Goal: Task Accomplishment & Management: Use online tool/utility

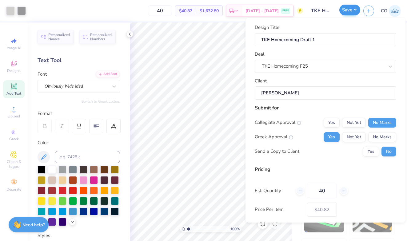
click at [345, 11] on button "Save" at bounding box center [350, 10] width 21 height 11
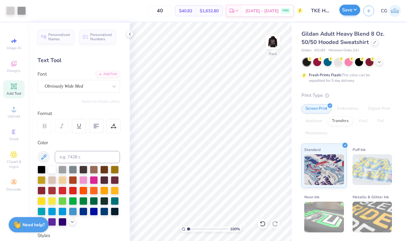
click at [345, 11] on button "Save" at bounding box center [350, 10] width 21 height 11
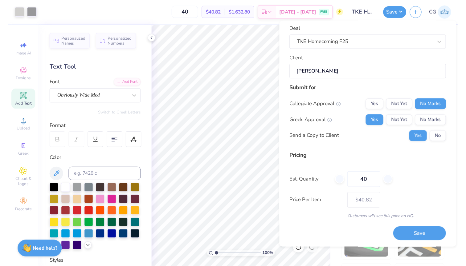
scroll to position [29, 0]
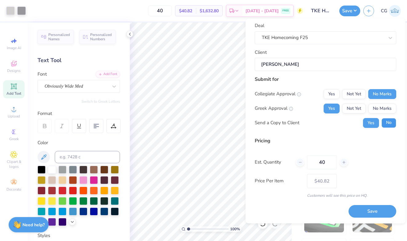
click at [389, 121] on button "No" at bounding box center [389, 123] width 15 height 10
click at [381, 210] on button "Save" at bounding box center [373, 212] width 48 height 13
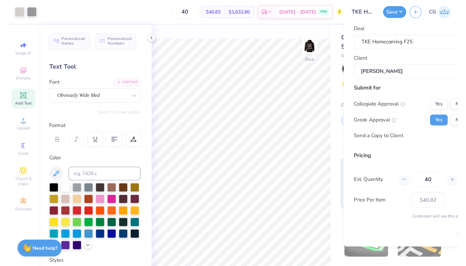
scroll to position [8, 0]
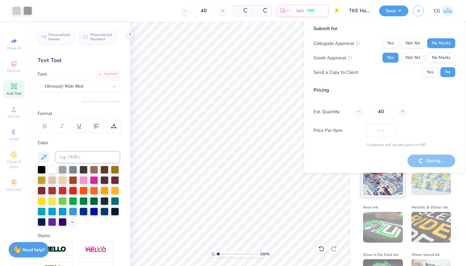
type input "– –"
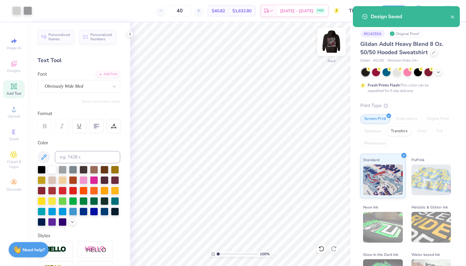
click at [333, 40] on img at bounding box center [331, 42] width 25 height 25
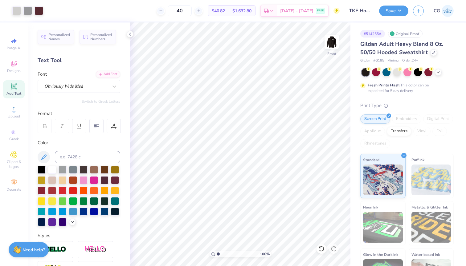
click at [333, 40] on img at bounding box center [331, 42] width 12 height 12
click at [334, 42] on img at bounding box center [331, 42] width 25 height 25
click at [389, 12] on button "Save" at bounding box center [393, 10] width 29 height 11
click at [407, 13] on img at bounding box center [447, 11] width 12 height 12
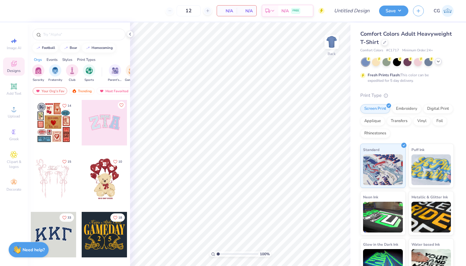
click at [436, 63] on icon at bounding box center [437, 61] width 5 height 5
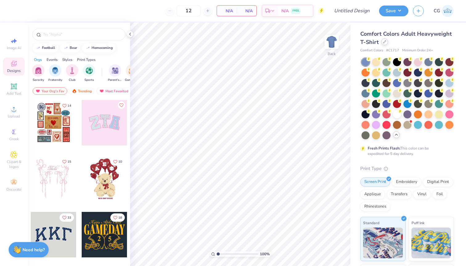
click at [384, 43] on icon at bounding box center [384, 41] width 3 height 3
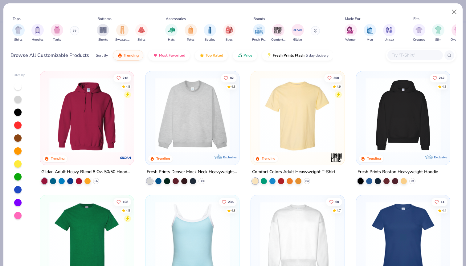
click at [88, 107] on img at bounding box center [86, 115] width 81 height 75
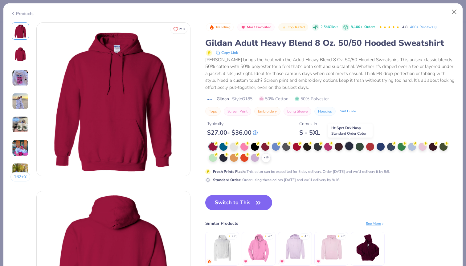
click at [349, 148] on div at bounding box center [349, 146] width 8 height 8
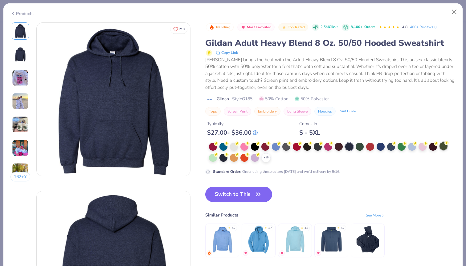
click at [441, 147] on div at bounding box center [443, 146] width 8 height 8
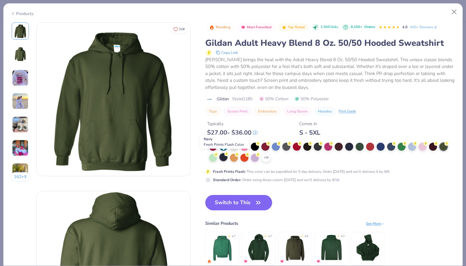
click at [222, 157] on div at bounding box center [223, 157] width 8 height 8
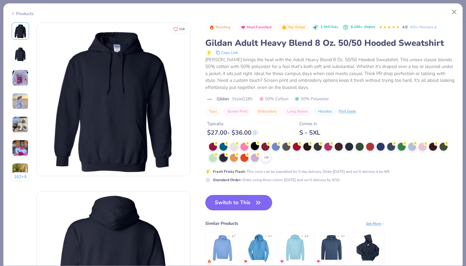
click at [257, 145] on div at bounding box center [255, 146] width 8 height 8
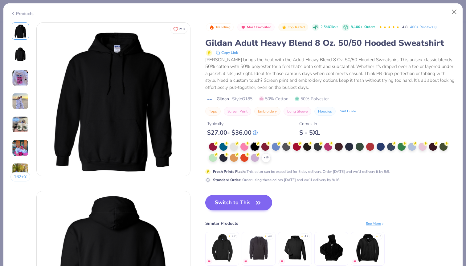
click at [231, 206] on button "Switch to This" at bounding box center [238, 202] width 67 height 15
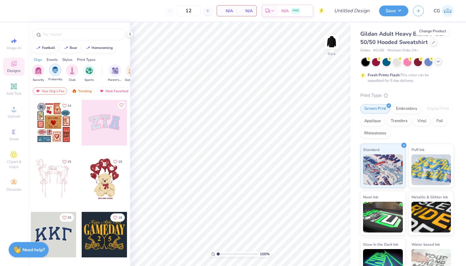
click at [58, 73] on img "filter for Fraternity" at bounding box center [55, 70] width 7 height 7
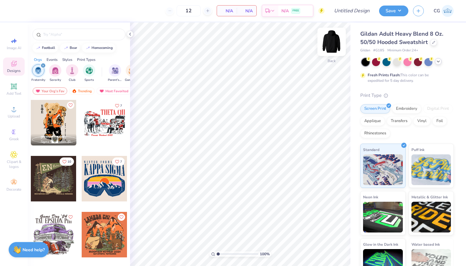
click at [332, 48] on img at bounding box center [331, 42] width 25 height 25
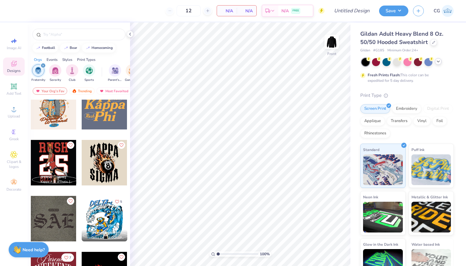
scroll to position [1926, 0]
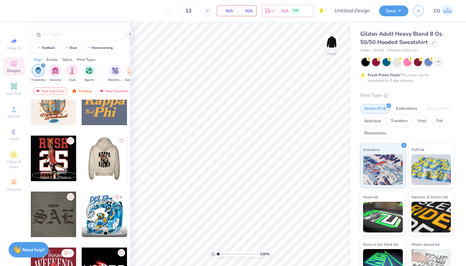
click at [110, 164] on div at bounding box center [104, 159] width 46 height 46
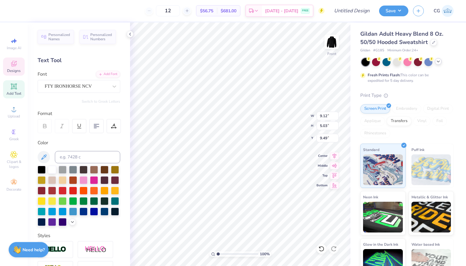
scroll to position [0, 0]
type textarea "TAU KAPPA"
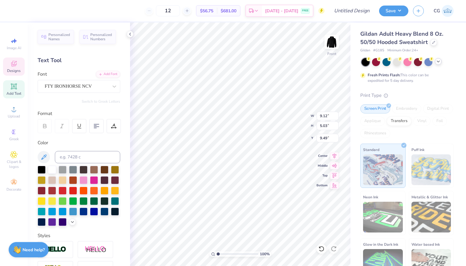
type input "9.01"
type input "4.83"
type input "17.68"
type textarea "EPSILON"
type input "9.01"
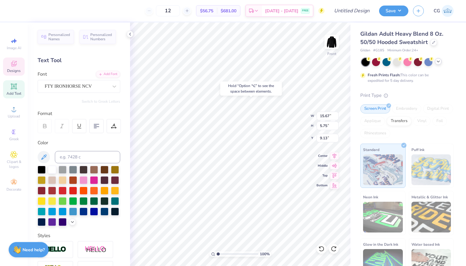
type input "4.83"
type input "17.68"
type textarea "EPSILON"
type input "6.00"
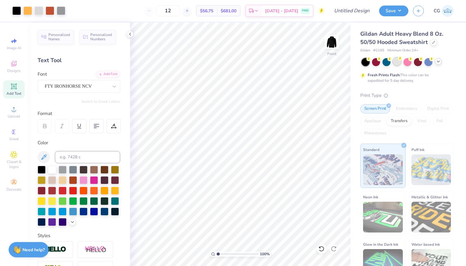
click at [397, 61] on div at bounding box center [397, 62] width 8 height 8
click at [440, 63] on icon at bounding box center [437, 61] width 5 height 5
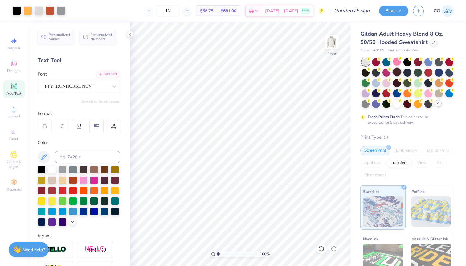
click at [396, 73] on div at bounding box center [397, 72] width 8 height 8
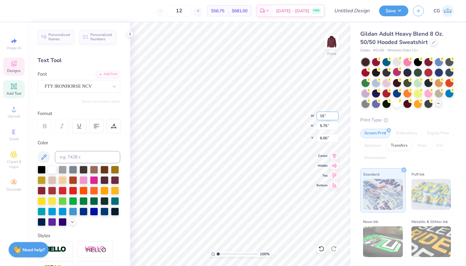
click at [336, 117] on input "15" at bounding box center [327, 116] width 22 height 9
click at [336, 117] on input "14.99" at bounding box center [327, 116] width 22 height 9
click at [336, 117] on input "14.98" at bounding box center [327, 116] width 22 height 9
click at [336, 117] on input "14.97" at bounding box center [327, 116] width 22 height 9
click at [336, 117] on input "14.96" at bounding box center [327, 116] width 22 height 9
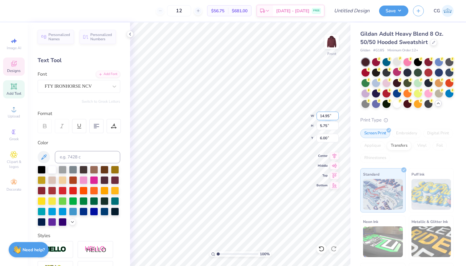
click at [336, 117] on input "14.95" at bounding box center [327, 116] width 22 height 9
click at [336, 117] on input "14.94" at bounding box center [327, 116] width 22 height 9
click at [336, 117] on input "14.93" at bounding box center [327, 116] width 22 height 9
click at [336, 117] on input "14.92" at bounding box center [327, 116] width 22 height 9
click at [336, 117] on input "14.91" at bounding box center [327, 116] width 22 height 9
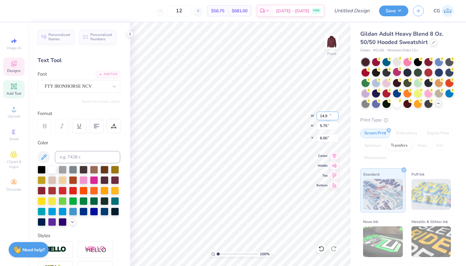
click at [336, 117] on input "14.9" at bounding box center [327, 116] width 22 height 9
click at [336, 117] on input "14.89" at bounding box center [327, 116] width 22 height 9
click at [336, 117] on input "14.88" at bounding box center [327, 116] width 22 height 9
click at [336, 117] on input "14.87" at bounding box center [327, 116] width 22 height 9
click at [336, 117] on input "14.86" at bounding box center [327, 116] width 22 height 9
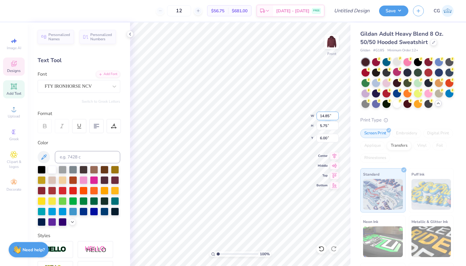
click at [336, 117] on input "14.85" at bounding box center [327, 116] width 22 height 9
click at [336, 117] on input "14.84" at bounding box center [327, 116] width 22 height 9
click at [336, 117] on input "14.83" at bounding box center [327, 116] width 22 height 9
click at [336, 117] on input "14.82" at bounding box center [327, 116] width 22 height 9
click at [336, 117] on input "14.81" at bounding box center [327, 116] width 22 height 9
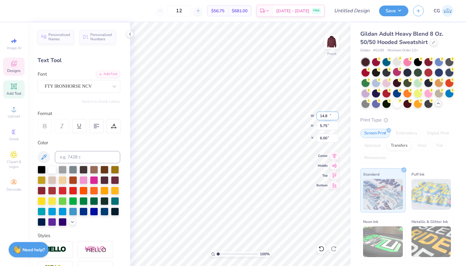
click at [336, 117] on input "14.8" at bounding box center [327, 116] width 22 height 9
click at [336, 117] on input "14.79" at bounding box center [327, 116] width 22 height 9
type input "14.78"
click at [336, 117] on input "14.78" at bounding box center [327, 116] width 22 height 9
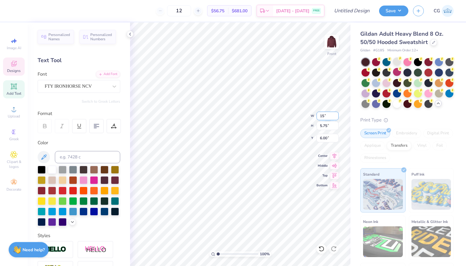
click at [336, 117] on input "15" at bounding box center [327, 116] width 22 height 9
click at [336, 117] on input "14.99" at bounding box center [327, 116] width 22 height 9
click at [336, 117] on input "14.98" at bounding box center [327, 116] width 22 height 9
click at [336, 117] on input "14.97" at bounding box center [327, 116] width 22 height 9
click at [336, 117] on input "14.96" at bounding box center [327, 116] width 22 height 9
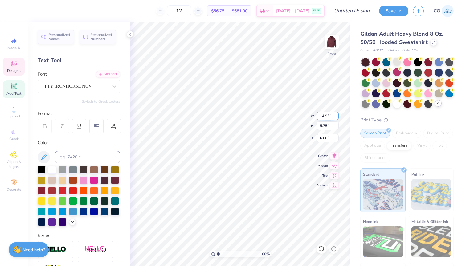
click at [336, 117] on input "14.95" at bounding box center [327, 116] width 22 height 9
click at [336, 117] on input "14.94" at bounding box center [327, 116] width 22 height 9
click at [336, 117] on input "14.93" at bounding box center [327, 116] width 22 height 9
click at [336, 117] on input "14.92" at bounding box center [327, 116] width 22 height 9
click at [336, 117] on input "14.91" at bounding box center [327, 116] width 22 height 9
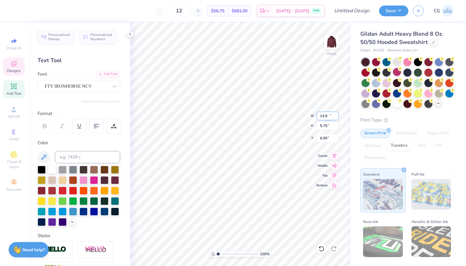
click at [336, 117] on input "14.9" at bounding box center [327, 116] width 22 height 9
click at [336, 117] on input "14.89" at bounding box center [327, 116] width 22 height 9
click at [336, 117] on input "14.88" at bounding box center [327, 116] width 22 height 9
click at [336, 117] on input "14.87" at bounding box center [327, 116] width 22 height 9
click at [336, 117] on input "14.86" at bounding box center [327, 116] width 22 height 9
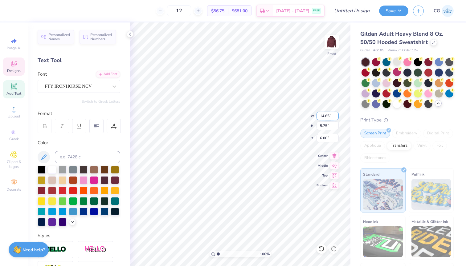
click at [336, 117] on input "14.85" at bounding box center [327, 116] width 22 height 9
click at [336, 117] on input "14.84" at bounding box center [327, 116] width 22 height 9
click at [336, 117] on input "14.83" at bounding box center [327, 116] width 22 height 9
click at [336, 117] on input "14.82" at bounding box center [327, 116] width 22 height 9
click at [336, 117] on input "14.81" at bounding box center [327, 116] width 22 height 9
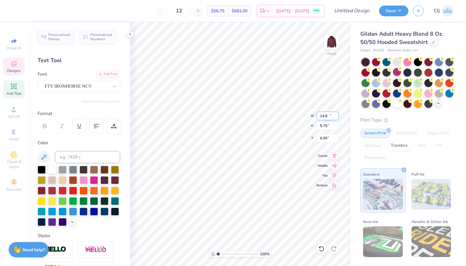
click at [336, 117] on input "14.8" at bounding box center [327, 116] width 22 height 9
click at [336, 117] on input "14.79" at bounding box center [327, 116] width 22 height 9
click at [336, 117] on input "14.78" at bounding box center [327, 116] width 22 height 9
click at [336, 117] on input "14.77" at bounding box center [327, 116] width 22 height 9
click at [336, 117] on input "14.76" at bounding box center [327, 116] width 22 height 9
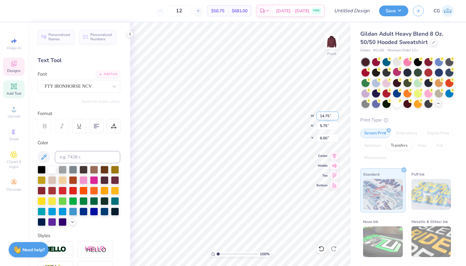
click at [336, 117] on input "14.75" at bounding box center [327, 116] width 22 height 9
click at [336, 117] on input "14.74" at bounding box center [327, 116] width 22 height 9
click at [336, 117] on input "14.73" at bounding box center [327, 116] width 22 height 9
click at [336, 117] on input "14.72" at bounding box center [327, 116] width 22 height 9
click at [336, 117] on input "14.71" at bounding box center [327, 116] width 22 height 9
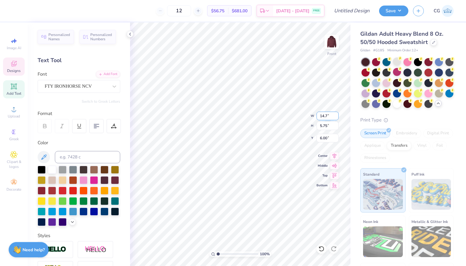
click at [336, 117] on input "14.7" at bounding box center [327, 116] width 22 height 9
click at [336, 117] on input "14.69" at bounding box center [327, 116] width 22 height 9
click at [336, 117] on input "14.68" at bounding box center [327, 116] width 22 height 9
click at [336, 117] on input "14.67" at bounding box center [327, 116] width 22 height 9
click at [336, 117] on input "14.66" at bounding box center [327, 116] width 22 height 9
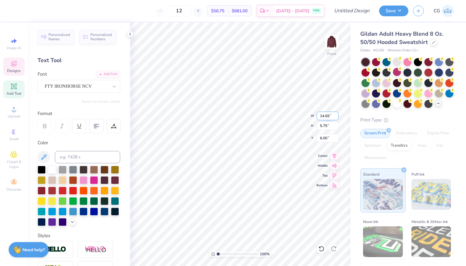
click at [336, 117] on input "14.65" at bounding box center [327, 116] width 22 height 9
click at [336, 117] on input "14.64" at bounding box center [327, 116] width 22 height 9
click at [336, 117] on input "14.63" at bounding box center [327, 116] width 22 height 9
click at [336, 117] on input "14.62" at bounding box center [327, 116] width 22 height 9
click at [336, 117] on input "14.61" at bounding box center [327, 116] width 22 height 9
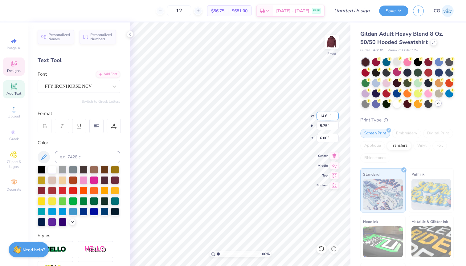
click at [336, 117] on input "14.6" at bounding box center [327, 116] width 22 height 9
click at [336, 117] on input "14.59" at bounding box center [327, 116] width 22 height 9
click at [336, 117] on input "14.58" at bounding box center [327, 116] width 22 height 9
click at [336, 117] on input "14.57" at bounding box center [327, 116] width 22 height 9
click at [336, 117] on input "14.56" at bounding box center [327, 116] width 22 height 9
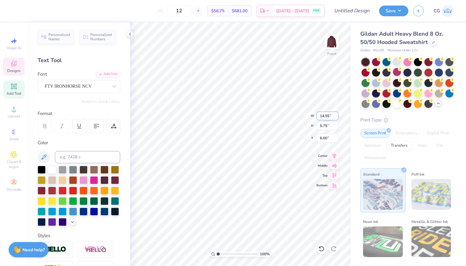
click at [336, 117] on input "14.55" at bounding box center [327, 116] width 22 height 9
click at [336, 117] on input "14.54" at bounding box center [327, 116] width 22 height 9
click at [336, 117] on input "14.53" at bounding box center [327, 116] width 22 height 9
click at [336, 117] on input "14.52" at bounding box center [327, 116] width 22 height 9
click at [336, 117] on input "14.51" at bounding box center [327, 116] width 22 height 9
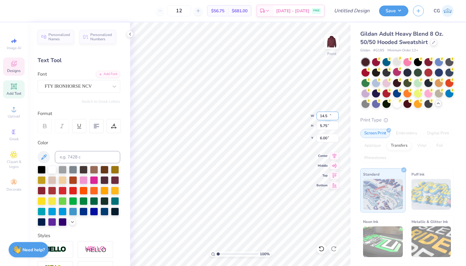
click at [336, 117] on input "14.5" at bounding box center [327, 116] width 22 height 9
click at [336, 117] on input "14.49" at bounding box center [327, 116] width 22 height 9
click at [336, 117] on input "14.48" at bounding box center [327, 116] width 22 height 9
click at [336, 117] on input "14.47" at bounding box center [327, 116] width 22 height 9
click at [336, 117] on input "14.46" at bounding box center [327, 116] width 22 height 9
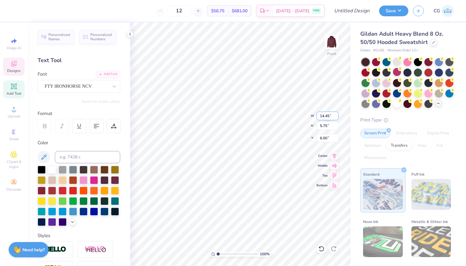
click at [336, 117] on input "14.45" at bounding box center [327, 116] width 22 height 9
click at [336, 117] on input "14.44" at bounding box center [327, 116] width 22 height 9
click at [336, 117] on input "14.43" at bounding box center [327, 116] width 22 height 9
click at [336, 117] on input "14.42" at bounding box center [327, 116] width 22 height 9
click at [336, 117] on input "14.41" at bounding box center [327, 116] width 22 height 9
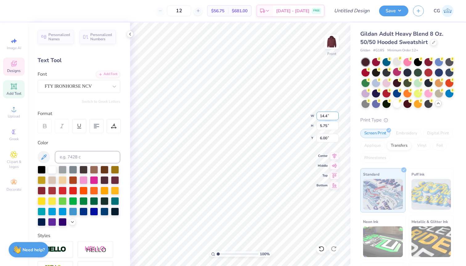
click at [336, 117] on input "14.4" at bounding box center [327, 116] width 22 height 9
click at [336, 117] on input "14.39" at bounding box center [327, 116] width 22 height 9
click at [336, 117] on input "14.38" at bounding box center [327, 116] width 22 height 9
click at [336, 117] on input "14.37" at bounding box center [327, 116] width 22 height 9
click at [336, 117] on input "14.36" at bounding box center [327, 116] width 22 height 9
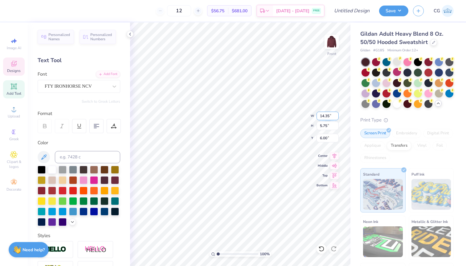
click at [336, 117] on input "14.35" at bounding box center [327, 116] width 22 height 9
click at [336, 117] on input "14.34" at bounding box center [327, 116] width 22 height 9
click at [336, 117] on input "14.33" at bounding box center [327, 116] width 22 height 9
click at [336, 117] on input "14.32" at bounding box center [327, 116] width 22 height 9
click at [336, 117] on input "14.31" at bounding box center [327, 116] width 22 height 9
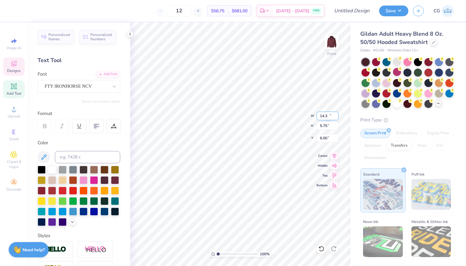
click at [336, 117] on input "14.3" at bounding box center [327, 116] width 22 height 9
click at [336, 117] on input "14.29" at bounding box center [327, 116] width 22 height 9
click at [336, 117] on input "14.28" at bounding box center [327, 116] width 22 height 9
click at [336, 117] on input "14.27" at bounding box center [327, 116] width 22 height 9
click at [336, 117] on input "14.26" at bounding box center [327, 116] width 22 height 9
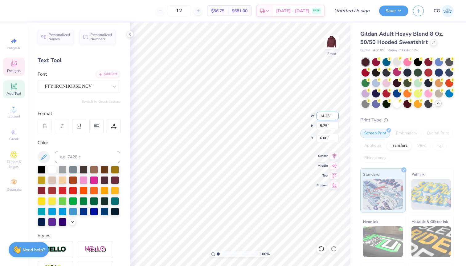
click at [336, 117] on input "14.25" at bounding box center [327, 116] width 22 height 9
click at [336, 117] on input "14.24" at bounding box center [327, 116] width 22 height 9
click at [336, 117] on input "14.23" at bounding box center [327, 116] width 22 height 9
click at [336, 117] on input "14.22" at bounding box center [327, 116] width 22 height 9
click at [336, 117] on input "14.21" at bounding box center [327, 116] width 22 height 9
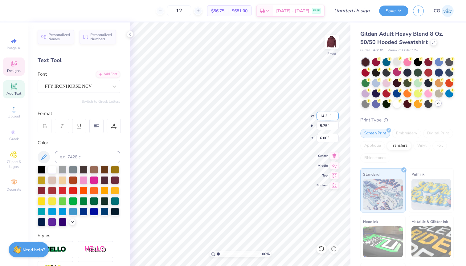
click at [336, 117] on input "14.2" at bounding box center [327, 116] width 22 height 9
click at [336, 117] on input "14.19" at bounding box center [327, 116] width 22 height 9
click at [336, 117] on input "14.18" at bounding box center [327, 116] width 22 height 9
click at [336, 117] on input "14.17" at bounding box center [327, 116] width 22 height 9
click at [336, 117] on input "14.16" at bounding box center [327, 116] width 22 height 9
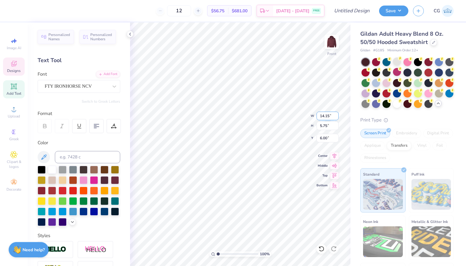
click at [336, 117] on input "14.15" at bounding box center [327, 116] width 22 height 9
click at [336, 117] on input "14.14" at bounding box center [327, 116] width 22 height 9
click at [336, 117] on input "14.13" at bounding box center [327, 116] width 22 height 9
click at [336, 117] on input "14.12" at bounding box center [327, 116] width 22 height 9
click at [336, 117] on input "14.11" at bounding box center [327, 116] width 22 height 9
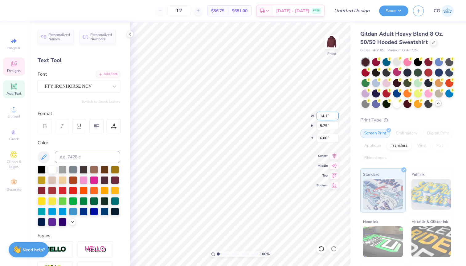
click at [336, 117] on input "14.1" at bounding box center [327, 116] width 22 height 9
click at [336, 117] on input "14.09" at bounding box center [327, 116] width 22 height 9
click at [336, 117] on input "14.08" at bounding box center [327, 116] width 22 height 9
click at [336, 117] on input "14.07" at bounding box center [327, 116] width 22 height 9
click at [336, 117] on input "14.06" at bounding box center [327, 116] width 22 height 9
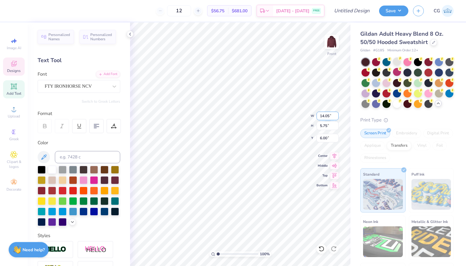
click at [336, 117] on input "14.05" at bounding box center [327, 116] width 22 height 9
click at [336, 117] on input "14.04" at bounding box center [327, 116] width 22 height 9
click at [336, 117] on input "14.03" at bounding box center [327, 116] width 22 height 9
click at [336, 117] on input "14.02" at bounding box center [327, 116] width 22 height 9
click at [336, 117] on input "14.01" at bounding box center [327, 116] width 22 height 9
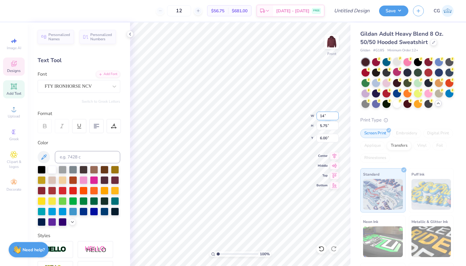
click at [336, 117] on input "14" at bounding box center [327, 116] width 22 height 9
click at [336, 117] on input "13.99" at bounding box center [327, 116] width 22 height 9
click at [336, 117] on input "13.98" at bounding box center [327, 116] width 22 height 9
click at [336, 117] on input "13.97" at bounding box center [327, 116] width 22 height 9
click at [336, 117] on input "13.96" at bounding box center [327, 116] width 22 height 9
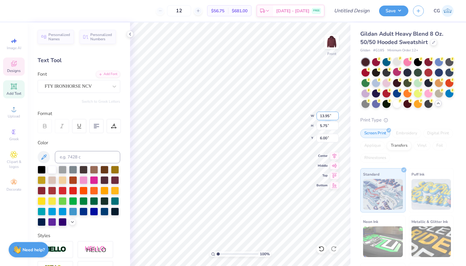
click at [336, 117] on input "13.95" at bounding box center [327, 116] width 22 height 9
click at [336, 117] on input "13.94" at bounding box center [327, 116] width 22 height 9
click at [336, 117] on input "13.93" at bounding box center [327, 116] width 22 height 9
click at [336, 117] on input "13.92" at bounding box center [327, 116] width 22 height 9
click at [336, 117] on input "13.91" at bounding box center [327, 116] width 22 height 9
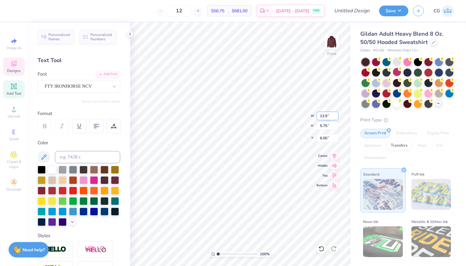
click at [336, 117] on input "13.9" at bounding box center [327, 116] width 22 height 9
click at [336, 117] on input "13.89" at bounding box center [327, 116] width 22 height 9
click at [336, 117] on input "13.88" at bounding box center [327, 116] width 22 height 9
click at [336, 117] on input "13.87" at bounding box center [327, 116] width 22 height 9
click at [336, 117] on input "13.86" at bounding box center [327, 116] width 22 height 9
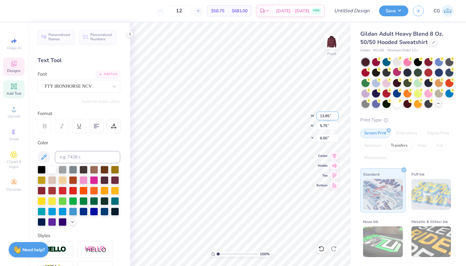
click at [336, 117] on input "13.85" at bounding box center [327, 116] width 22 height 9
click at [336, 117] on input "13.84" at bounding box center [327, 116] width 22 height 9
click at [336, 117] on input "13.83" at bounding box center [327, 116] width 22 height 9
click at [336, 117] on input "13.82" at bounding box center [327, 116] width 22 height 9
click at [336, 117] on input "13.81" at bounding box center [327, 116] width 22 height 9
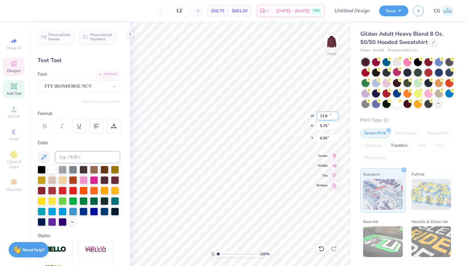
click at [336, 117] on input "13.8" at bounding box center [327, 116] width 22 height 9
click at [336, 117] on input "13.79" at bounding box center [327, 116] width 22 height 9
click at [336, 117] on input "13.78" at bounding box center [327, 116] width 22 height 9
click at [336, 117] on input "13.77" at bounding box center [327, 116] width 22 height 9
click at [336, 117] on input "13.76" at bounding box center [327, 116] width 22 height 9
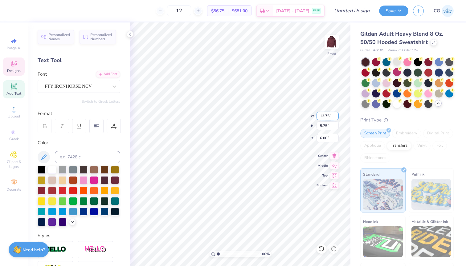
click at [336, 117] on input "13.75" at bounding box center [327, 116] width 22 height 9
click at [336, 117] on input "13.74" at bounding box center [327, 116] width 22 height 9
click at [336, 117] on input "13.73" at bounding box center [327, 116] width 22 height 9
click at [336, 117] on input "13.72" at bounding box center [327, 116] width 22 height 9
click at [336, 117] on input "13.71" at bounding box center [327, 116] width 22 height 9
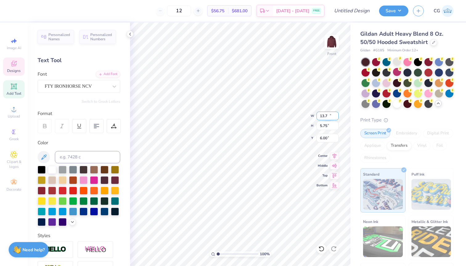
click at [336, 117] on input "13.7" at bounding box center [327, 116] width 22 height 9
click at [336, 117] on input "13.69" at bounding box center [327, 116] width 22 height 9
click at [336, 117] on input "13.68" at bounding box center [327, 116] width 22 height 9
type input "13.67"
click at [336, 117] on input "13.67" at bounding box center [327, 116] width 22 height 9
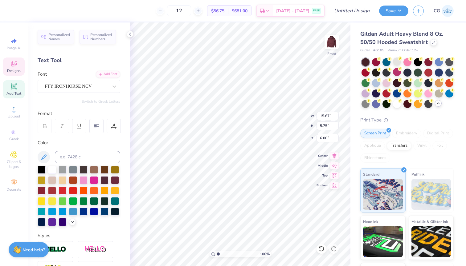
type input "14.43"
type input "5.30"
type input "6.45"
type input "13.97"
type input "5.13"
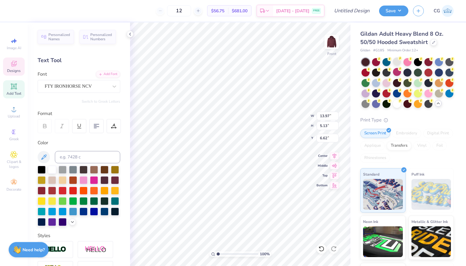
type input "6.67"
type input "6.00"
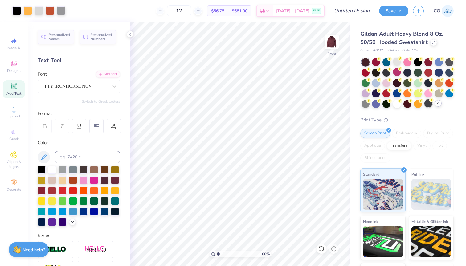
click at [430, 103] on div at bounding box center [428, 103] width 8 height 8
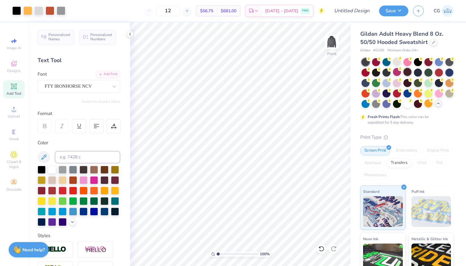
click at [407, 72] on div at bounding box center [407, 72] width 8 height 8
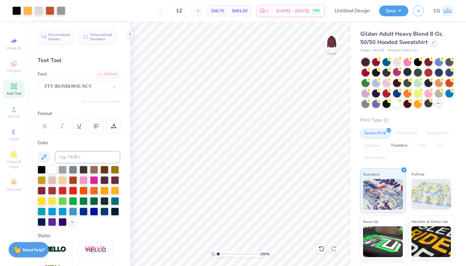
click at [365, 63] on div at bounding box center [365, 62] width 8 height 8
click at [446, 62] on div at bounding box center [449, 62] width 8 height 8
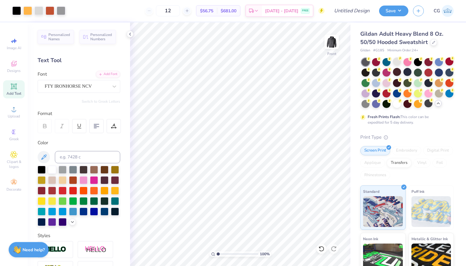
click at [436, 104] on icon at bounding box center [437, 103] width 5 height 5
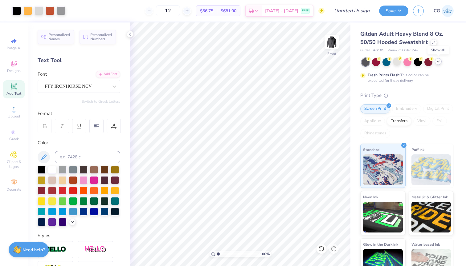
click at [437, 59] on icon at bounding box center [437, 61] width 5 height 5
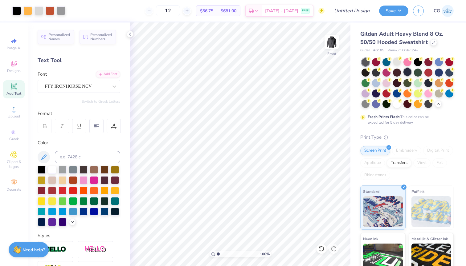
click at [408, 71] on div at bounding box center [407, 72] width 8 height 8
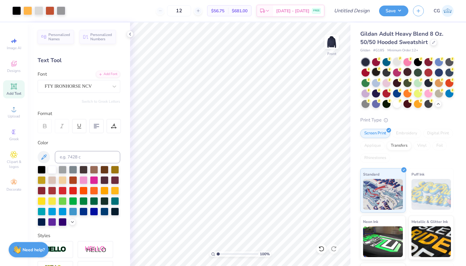
click at [374, 71] on div at bounding box center [376, 72] width 8 height 8
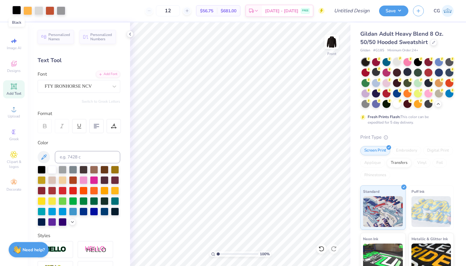
click at [17, 10] on div at bounding box center [16, 10] width 9 height 9
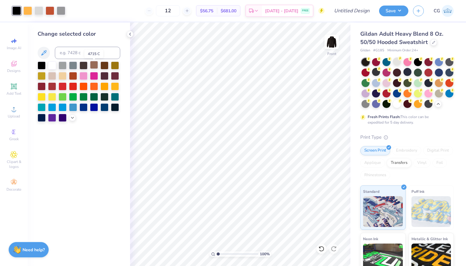
click at [97, 69] on div at bounding box center [94, 65] width 8 height 8
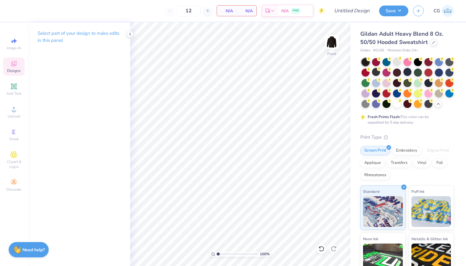
click at [21, 70] on div "Designs" at bounding box center [14, 67] width 22 height 18
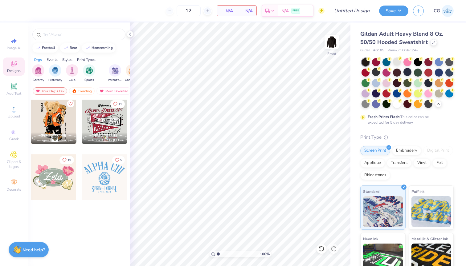
scroll to position [456, 0]
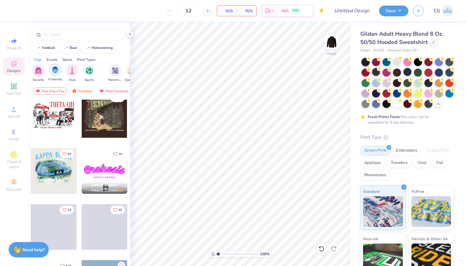
click at [55, 74] on div "filter for Fraternity" at bounding box center [55, 70] width 12 height 12
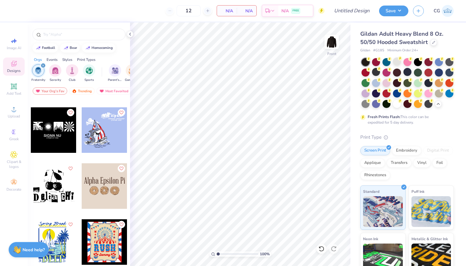
scroll to position [2735, 0]
